Goal: Information Seeking & Learning: Learn about a topic

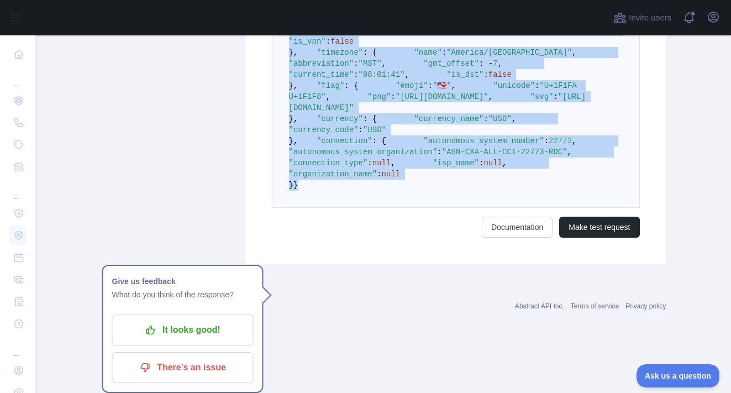
scroll to position [164, 0]
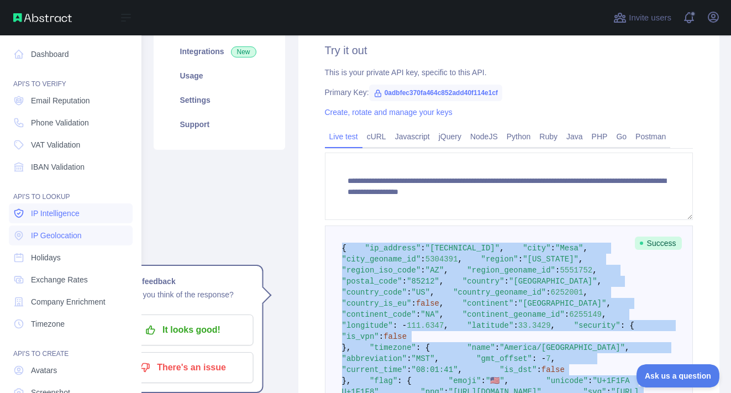
click at [53, 210] on span "IP Intelligence" at bounding box center [55, 213] width 49 height 11
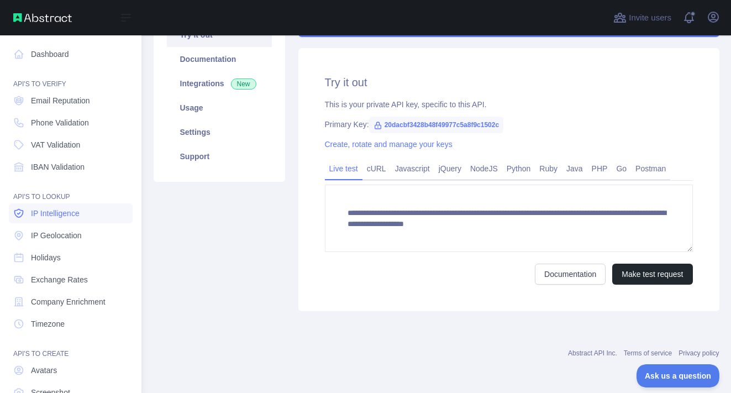
scroll to position [132, 0]
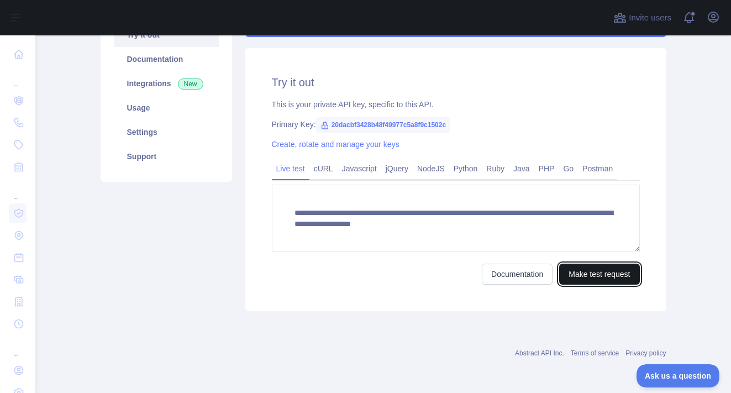
click at [622, 269] on button "Make test request" at bounding box center [599, 274] width 80 height 21
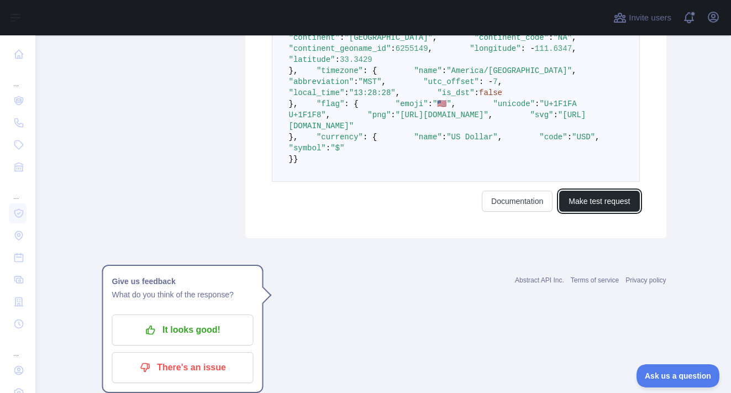
scroll to position [532, 0]
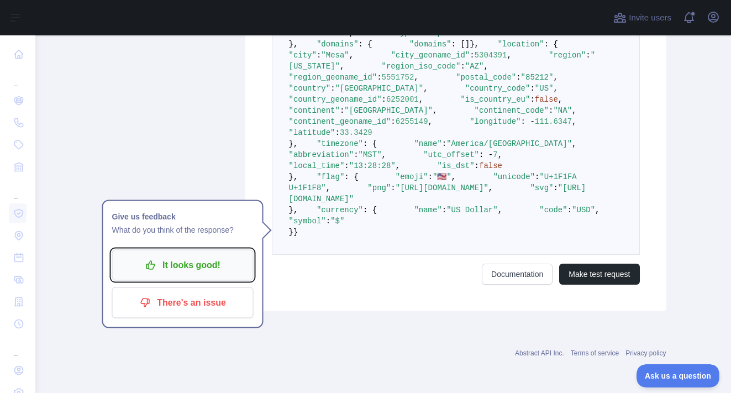
click at [217, 256] on p "It looks good!" at bounding box center [182, 265] width 125 height 19
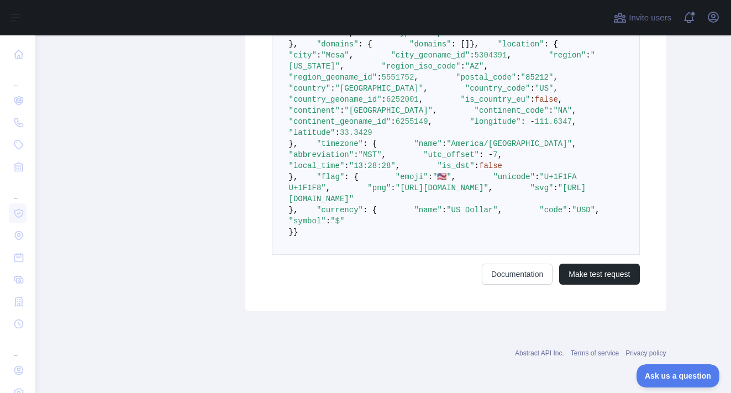
scroll to position [0, 0]
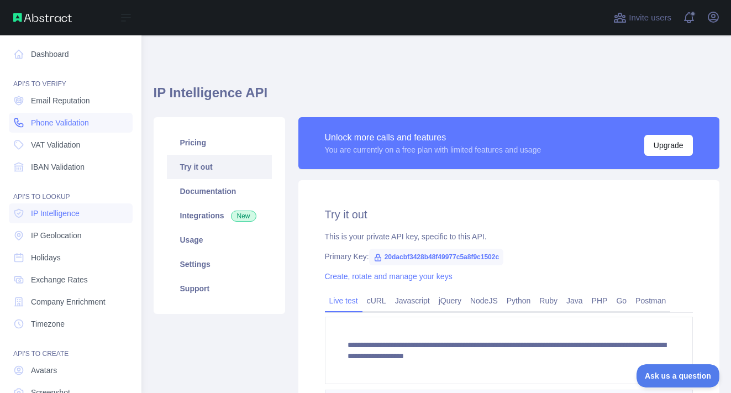
click at [54, 124] on span "Phone Validation" at bounding box center [60, 122] width 58 height 11
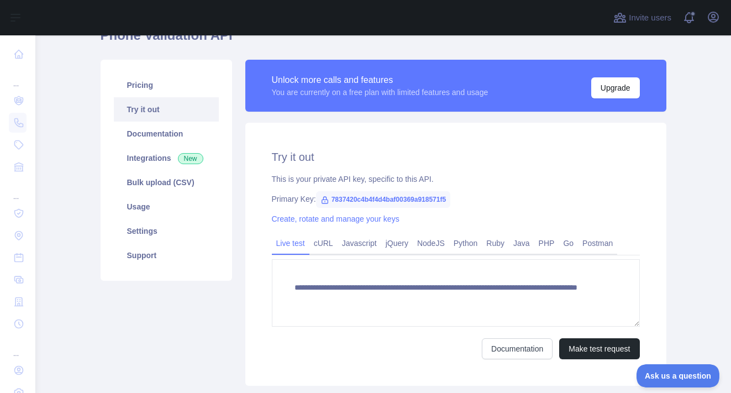
scroll to position [21, 0]
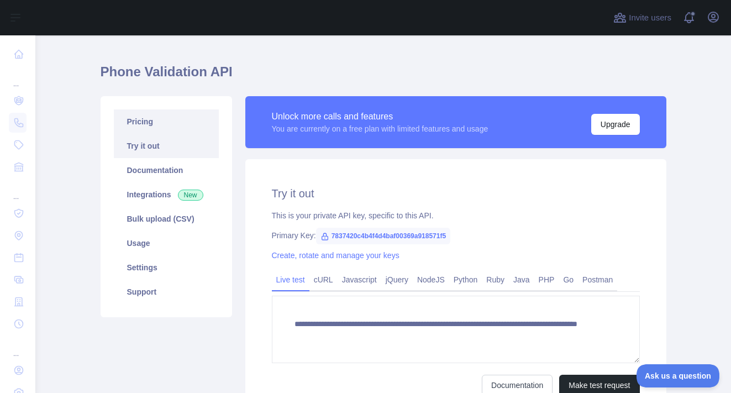
click at [162, 120] on link "Pricing" at bounding box center [166, 121] width 105 height 24
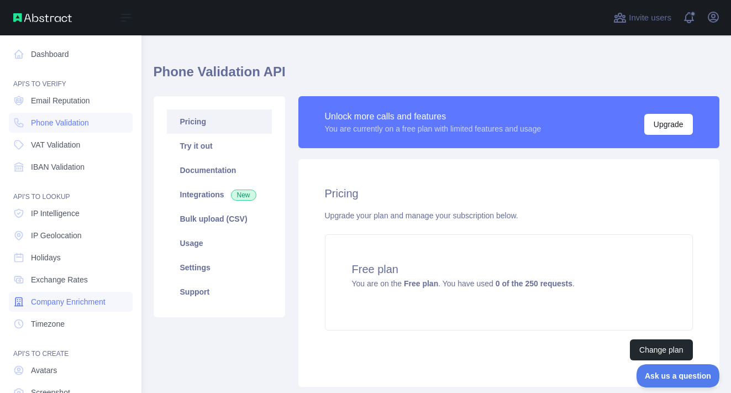
click at [49, 300] on span "Company Enrichment" at bounding box center [68, 301] width 75 height 11
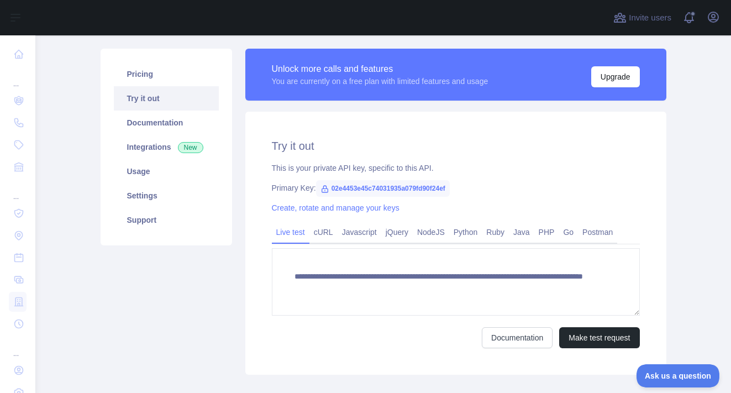
scroll to position [71, 0]
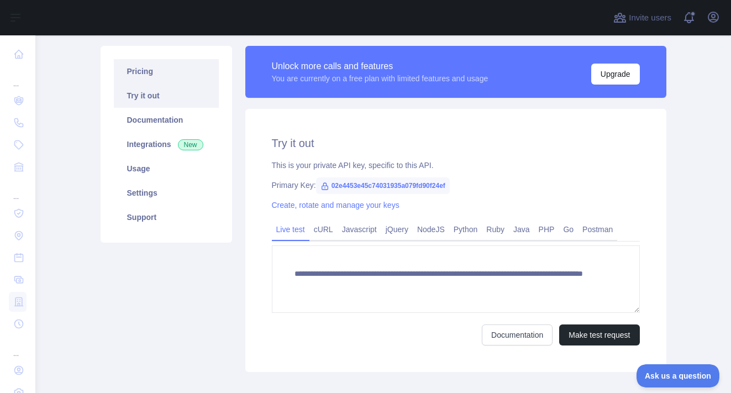
click at [146, 78] on link "Pricing" at bounding box center [166, 71] width 105 height 24
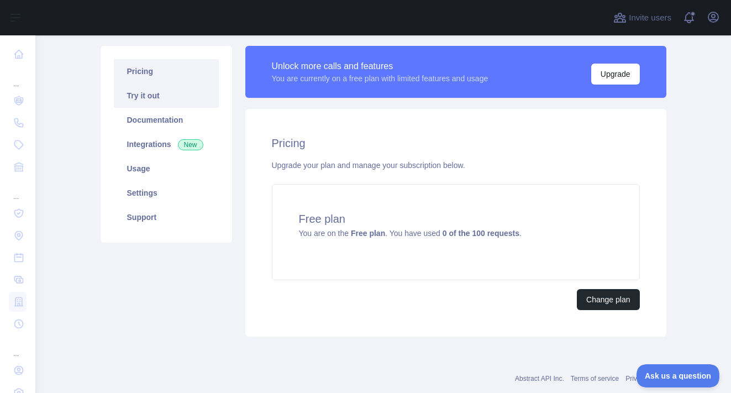
click at [148, 97] on link "Try it out" at bounding box center [166, 95] width 105 height 24
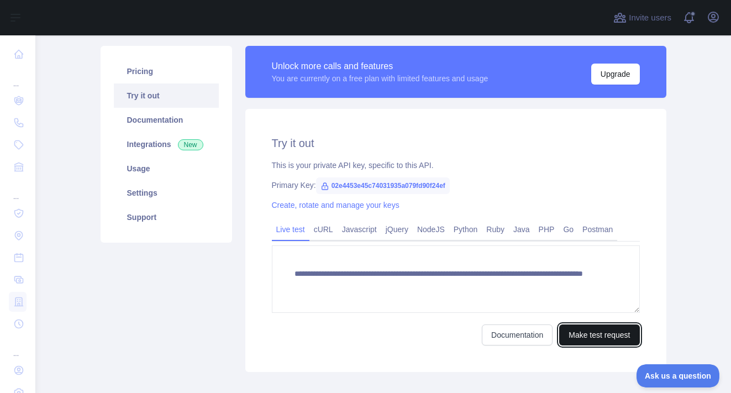
click at [576, 337] on button "Make test request" at bounding box center [599, 334] width 80 height 21
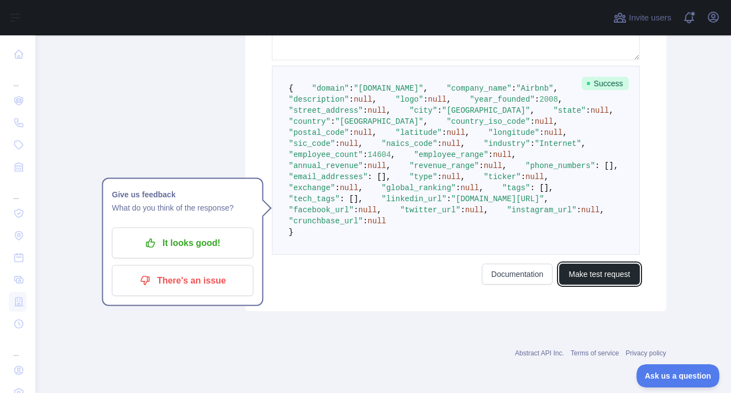
scroll to position [155, 0]
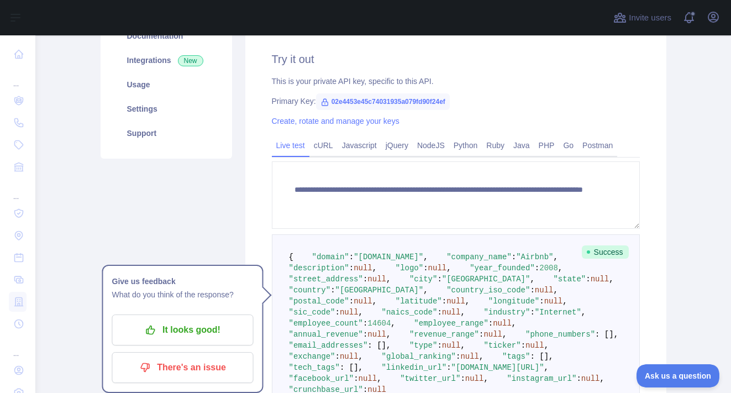
click at [690, 139] on main "**********" at bounding box center [383, 214] width 696 height 358
click at [222, 334] on p "It looks good!" at bounding box center [182, 330] width 125 height 19
